Goal: Task Accomplishment & Management: Use online tool/utility

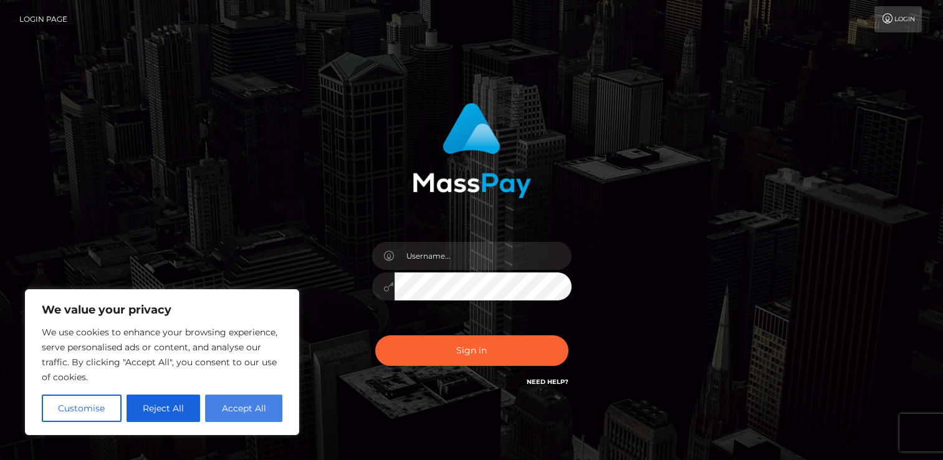
click at [241, 405] on button "Accept All" at bounding box center [243, 408] width 77 height 27
checkbox input "true"
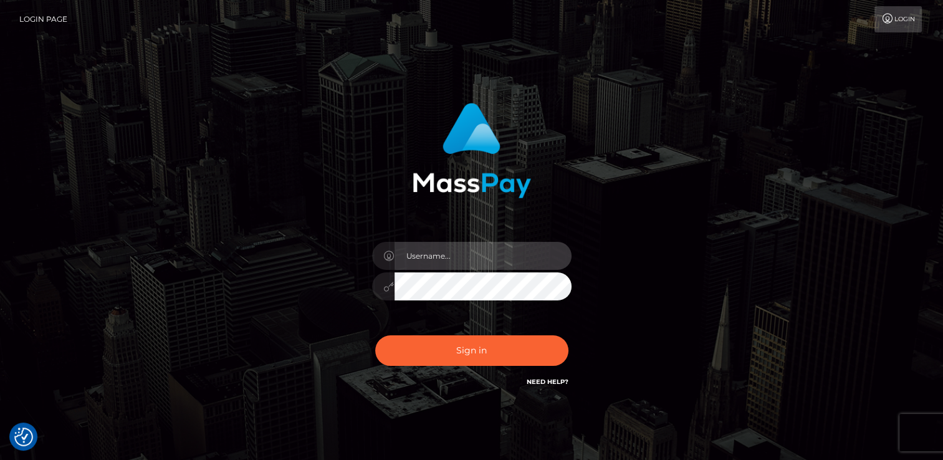
click at [506, 256] on input "text" at bounding box center [483, 256] width 177 height 28
click at [471, 261] on input "Arliimaee" at bounding box center [483, 256] width 177 height 28
type input "[EMAIL_ADDRESS][DOMAIN_NAME]"
click at [375, 335] on button "Sign in" at bounding box center [471, 350] width 193 height 31
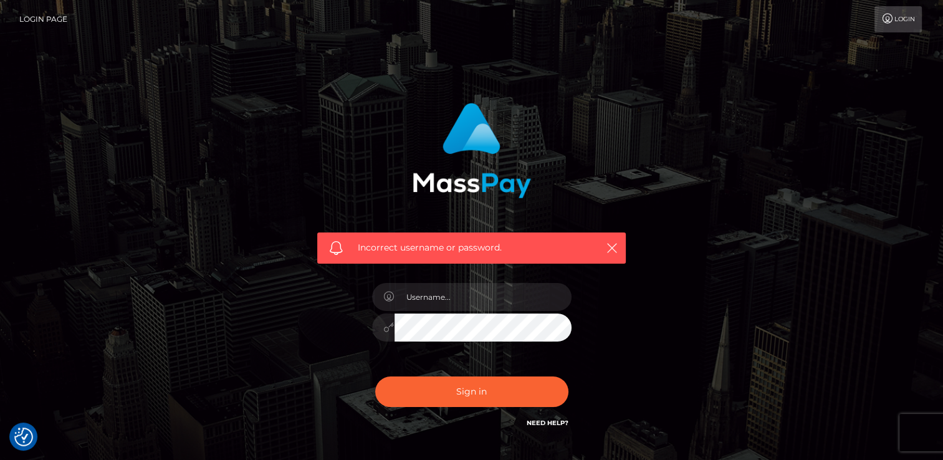
click at [544, 421] on link "Need Help?" at bounding box center [548, 423] width 42 height 8
